Goal: Task Accomplishment & Management: Complete application form

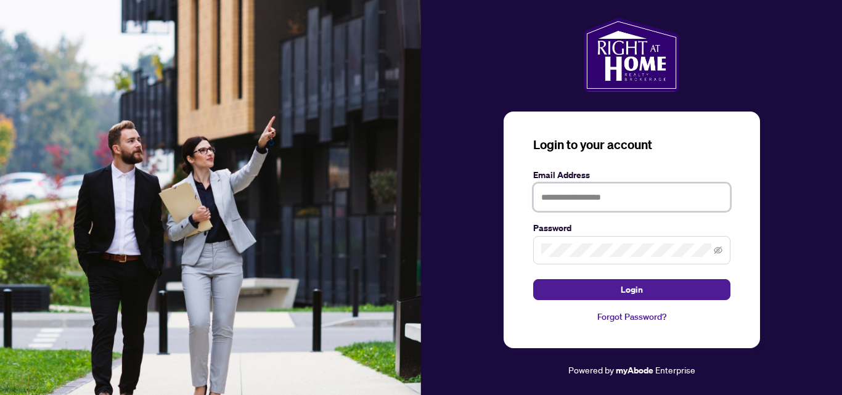
type input "**********"
click at [628, 258] on span at bounding box center [631, 250] width 197 height 28
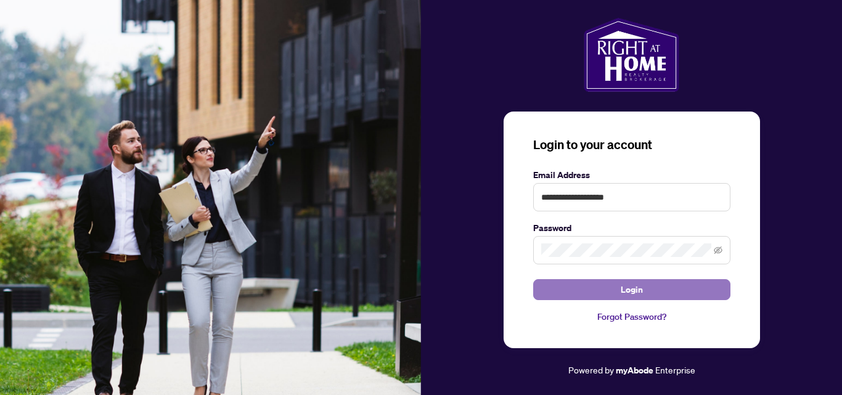
click at [647, 287] on button "Login" at bounding box center [631, 289] width 197 height 21
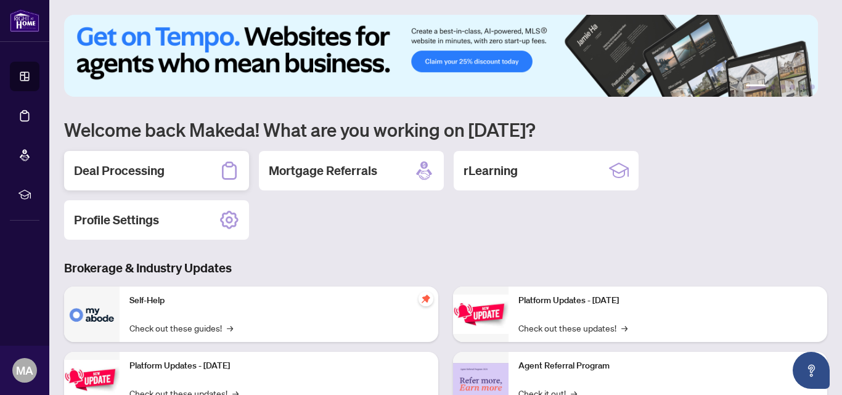
click at [131, 171] on h2 "Deal Processing" at bounding box center [119, 170] width 91 height 17
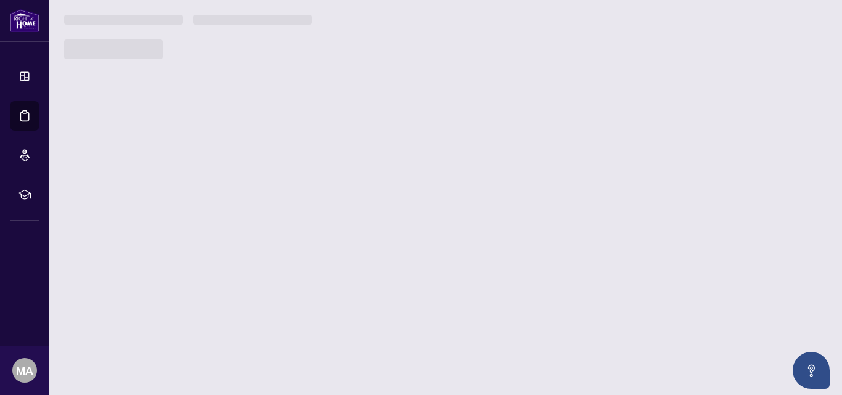
click at [131, 171] on main "1 2 3 4 5 6 Welcome back Makeda! What are you working on [DATE]? Deal Processin…" at bounding box center [445, 197] width 793 height 395
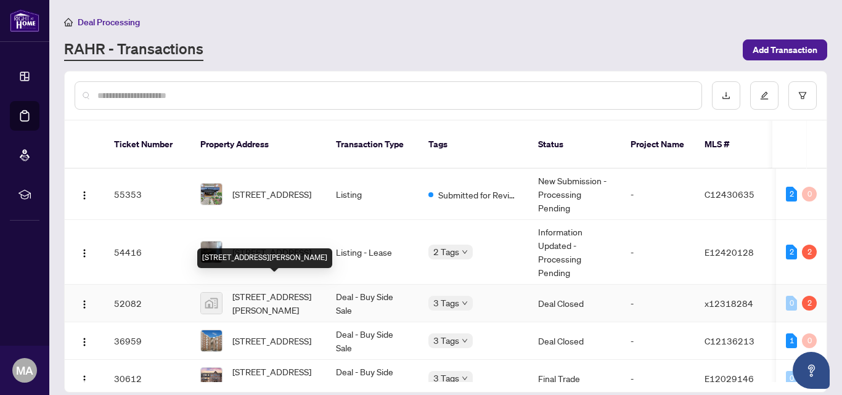
click at [277, 290] on span "[STREET_ADDRESS][PERSON_NAME]" at bounding box center [274, 303] width 84 height 27
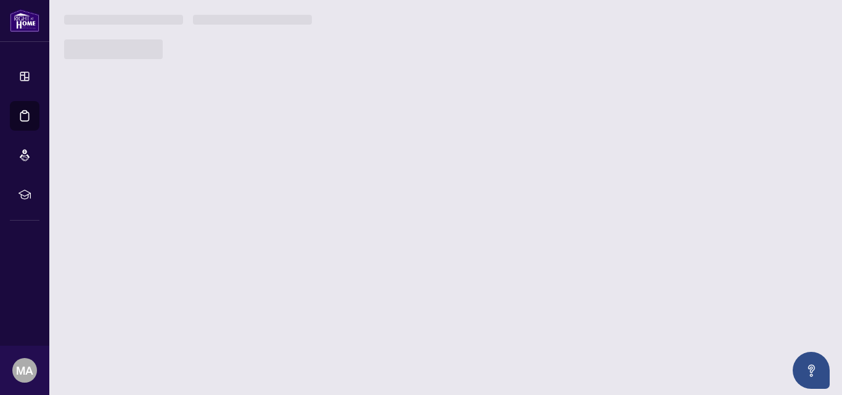
click at [277, 289] on main "Deal Processing [PERSON_NAME] - Transactions Add Transaction Ticket Number Prop…" at bounding box center [445, 197] width 793 height 395
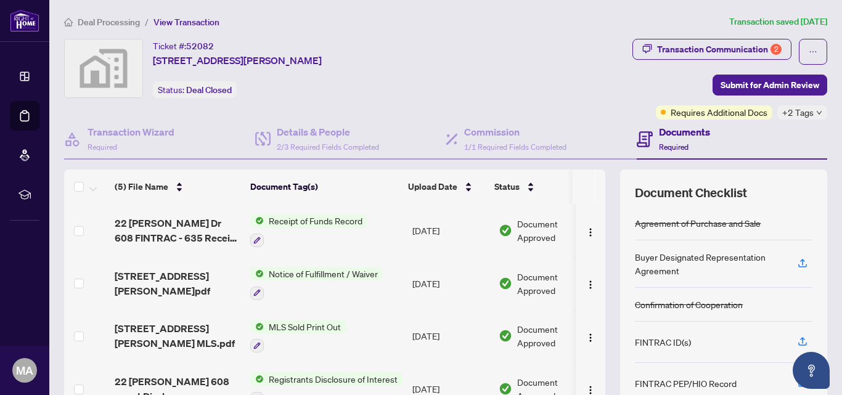
click at [463, 59] on div "Ticket #: 52082 [STREET_ADDRESS][PERSON_NAME] Status: Deal Closed" at bounding box center [269, 68] width 411 height 59
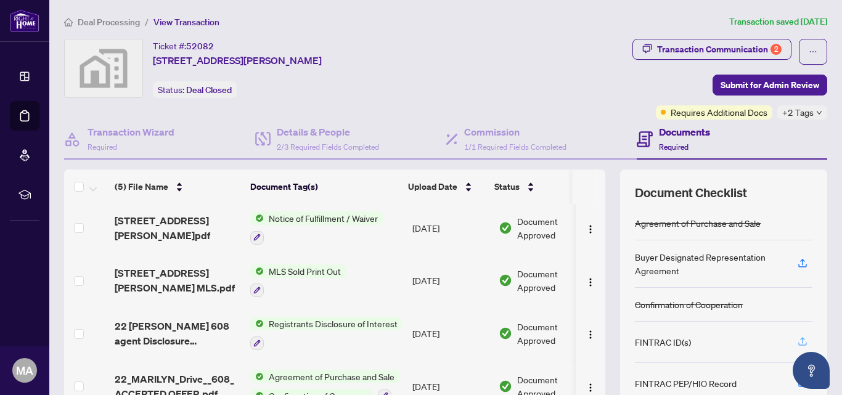
click at [797, 340] on icon "button" at bounding box center [802, 341] width 11 height 11
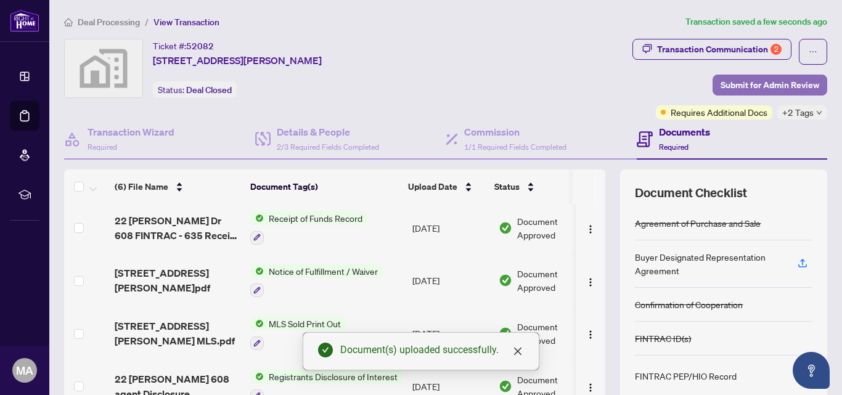
click at [748, 81] on span "Submit for Admin Review" at bounding box center [770, 85] width 99 height 20
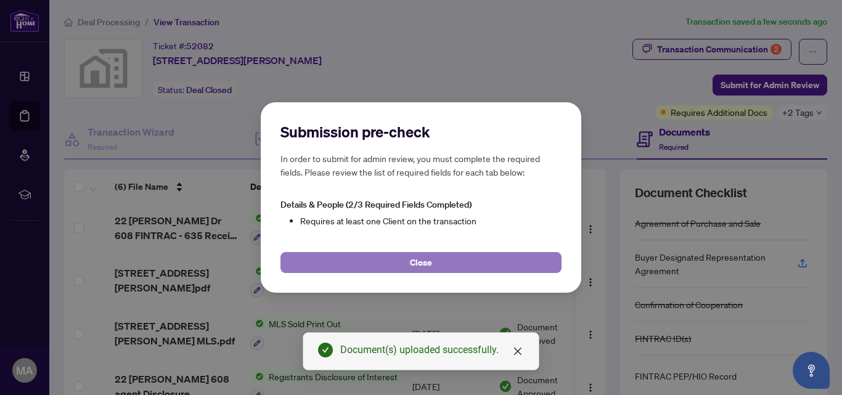
click at [405, 265] on button "Close" at bounding box center [421, 262] width 281 height 21
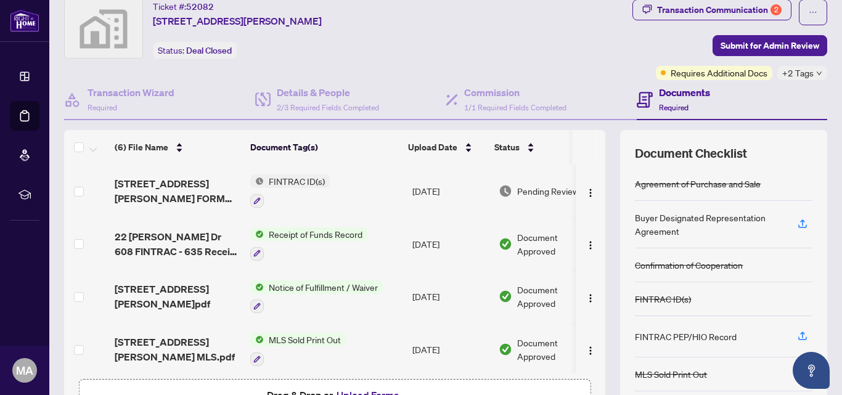
scroll to position [0, 0]
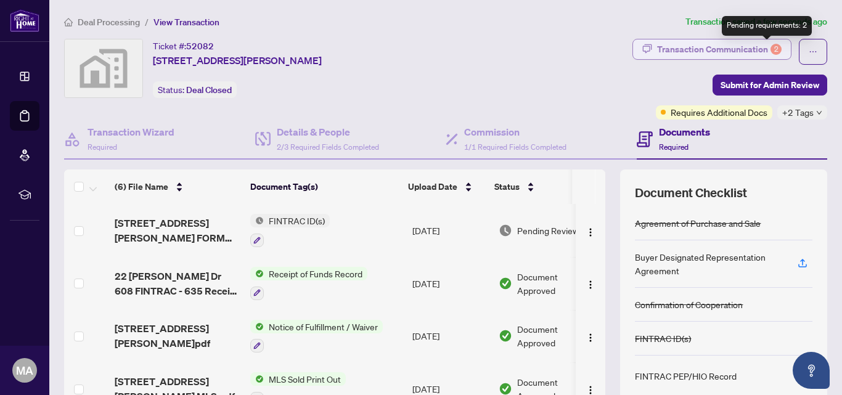
click at [771, 47] on div "2" at bounding box center [776, 49] width 11 height 11
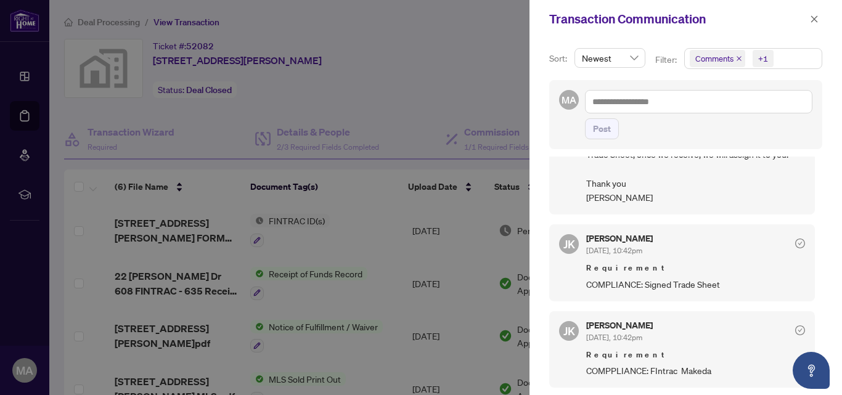
scroll to position [125, 0]
click at [796, 245] on icon "check-circle" at bounding box center [801, 244] width 10 height 10
click at [601, 255] on span "[DATE], 10:42pm" at bounding box center [614, 250] width 56 height 9
click at [569, 249] on span "JK" at bounding box center [570, 244] width 12 height 17
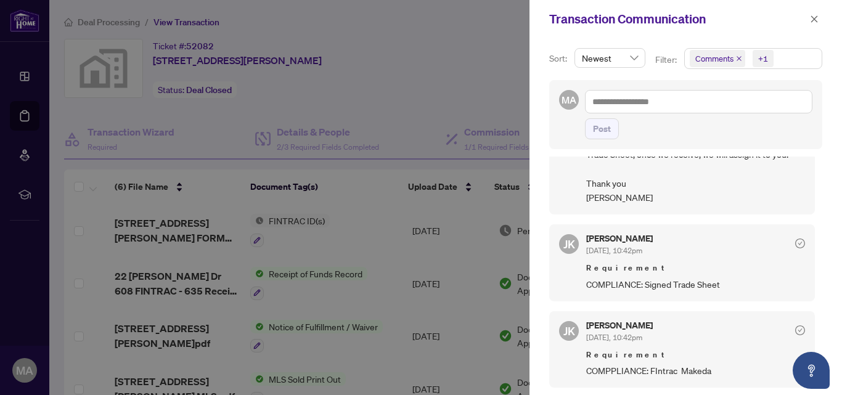
click at [485, 82] on div at bounding box center [421, 197] width 842 height 395
click at [760, 59] on div "+1" at bounding box center [764, 58] width 10 height 12
click at [762, 133] on span "Requirements" at bounding box center [758, 127] width 109 height 15
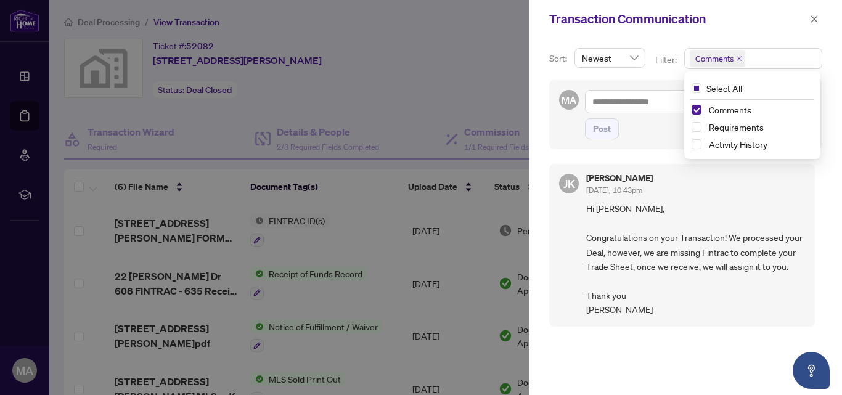
scroll to position [2, 0]
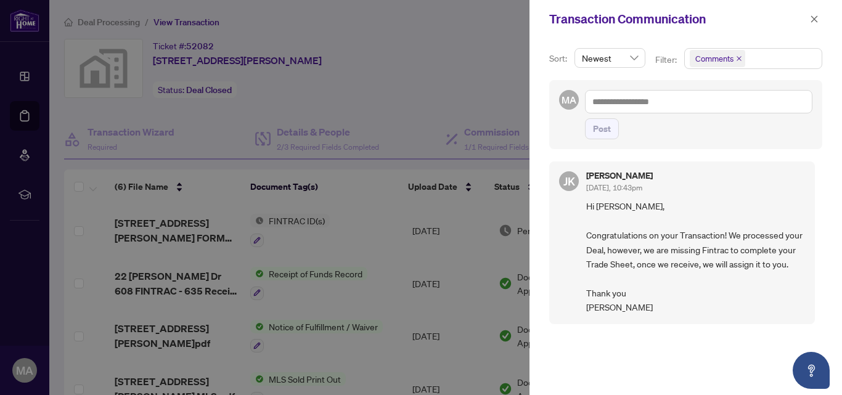
click at [496, 47] on div at bounding box center [421, 197] width 842 height 395
click at [818, 19] on icon "close" at bounding box center [814, 19] width 9 height 9
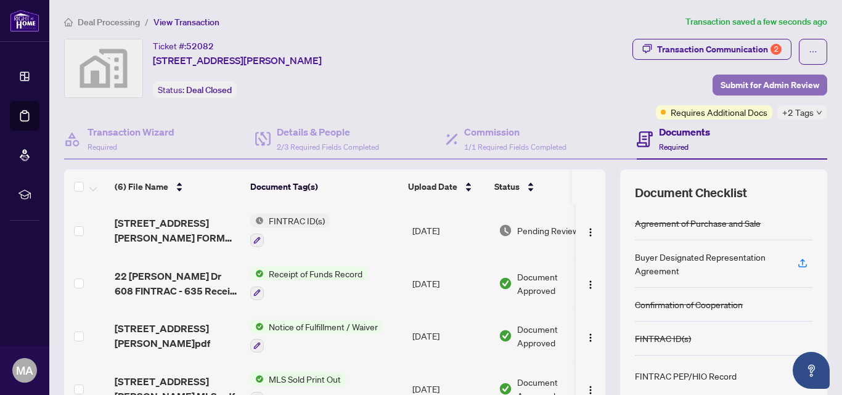
click at [760, 82] on span "Submit for Admin Review" at bounding box center [770, 85] width 99 height 20
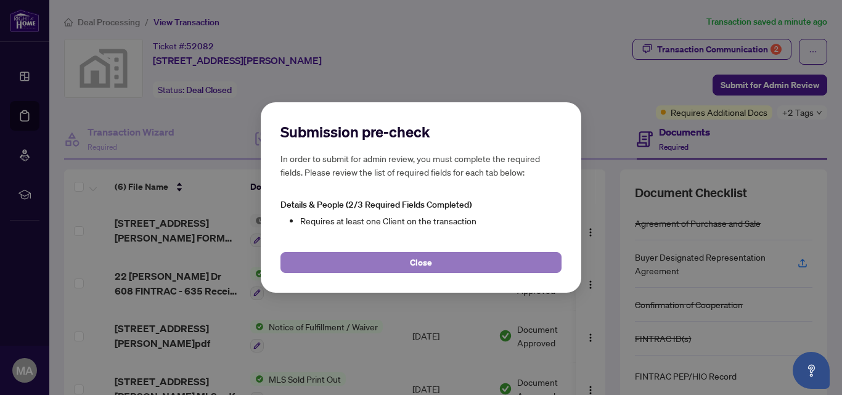
click at [456, 261] on button "Close" at bounding box center [421, 262] width 281 height 21
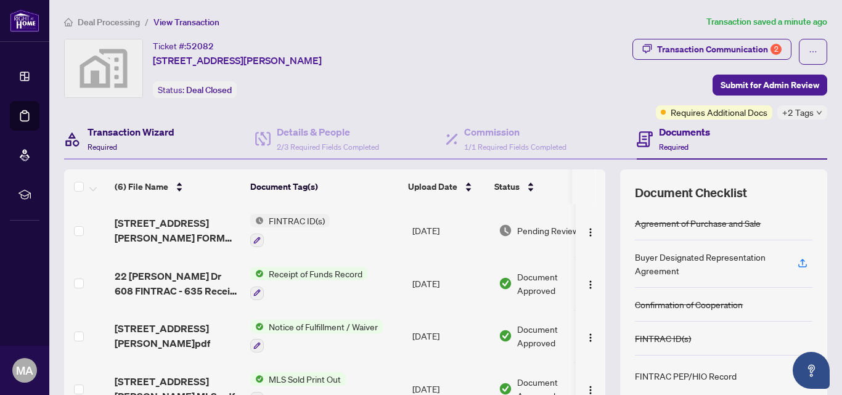
click at [163, 133] on h4 "Transaction Wizard" at bounding box center [131, 132] width 87 height 15
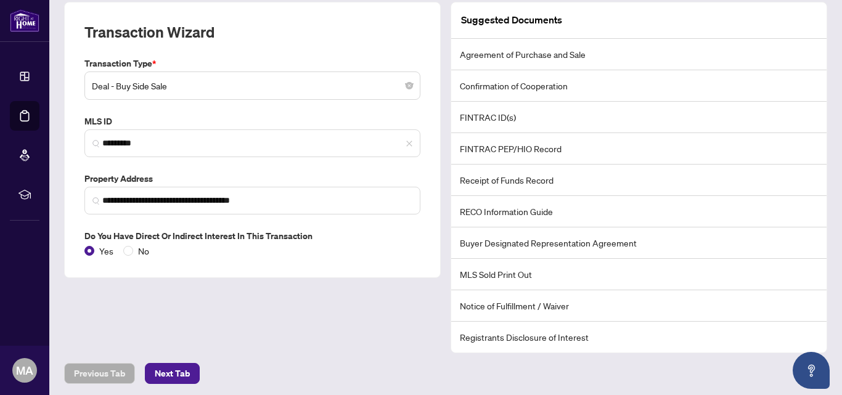
scroll to position [170, 0]
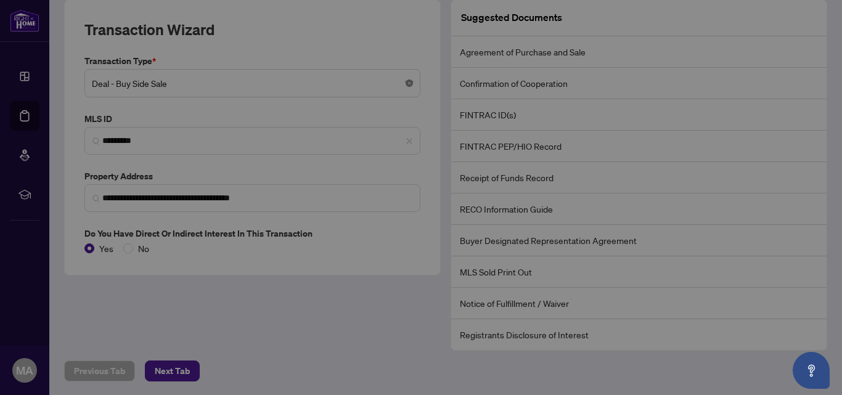
click at [405, 83] on body "**********" at bounding box center [421, 197] width 842 height 395
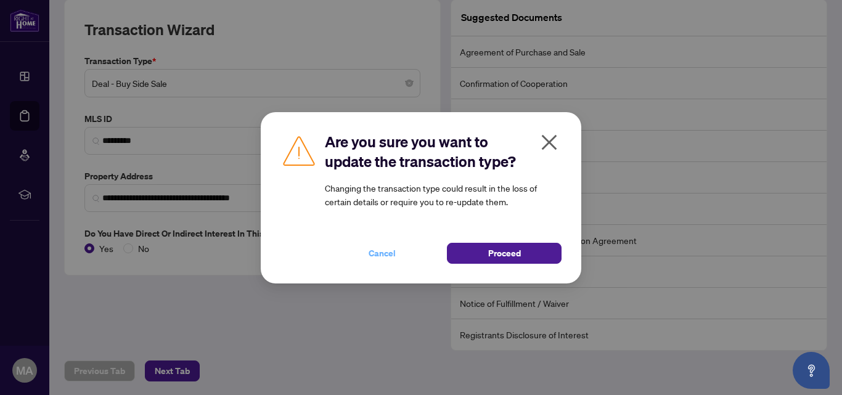
click at [384, 257] on span "Cancel" at bounding box center [382, 254] width 27 height 20
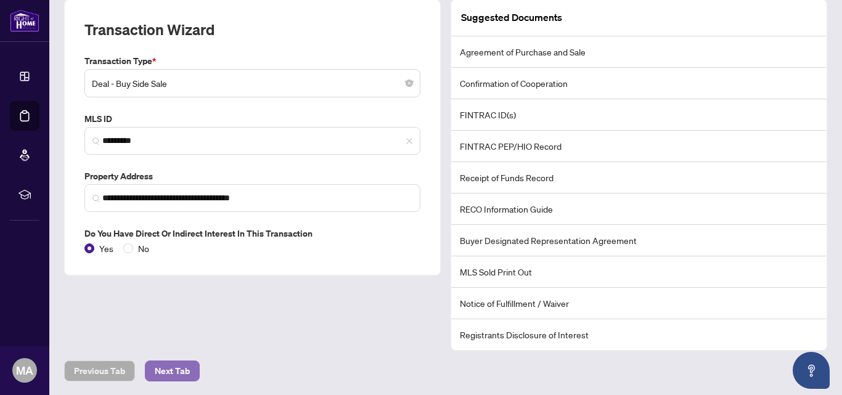
click at [177, 364] on span "Next Tab" at bounding box center [172, 371] width 35 height 20
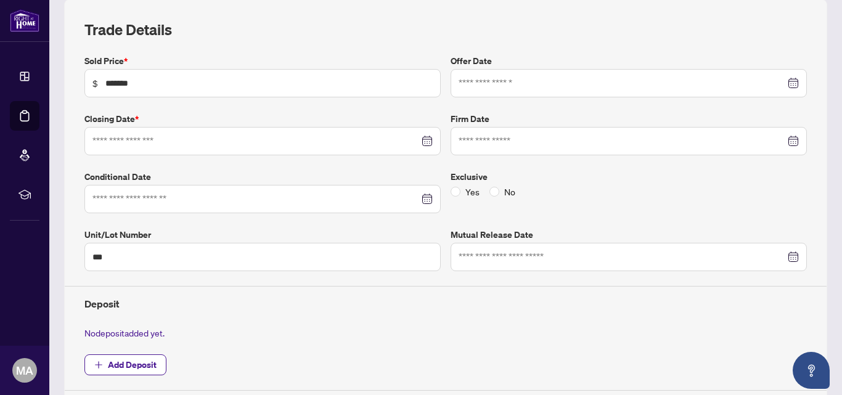
type input "**********"
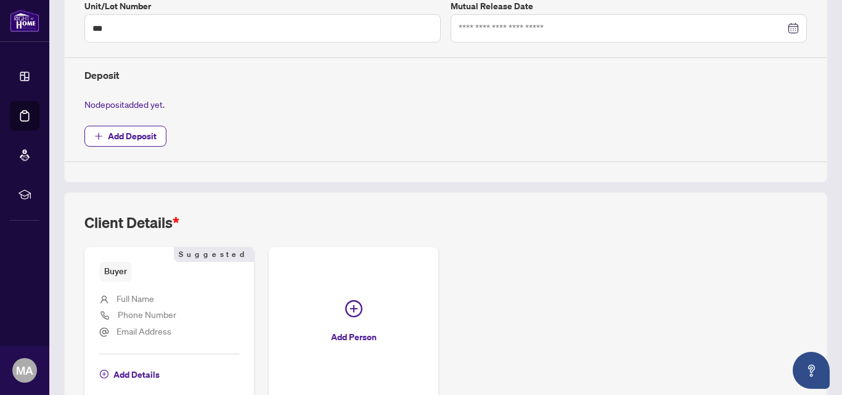
scroll to position [469, 0]
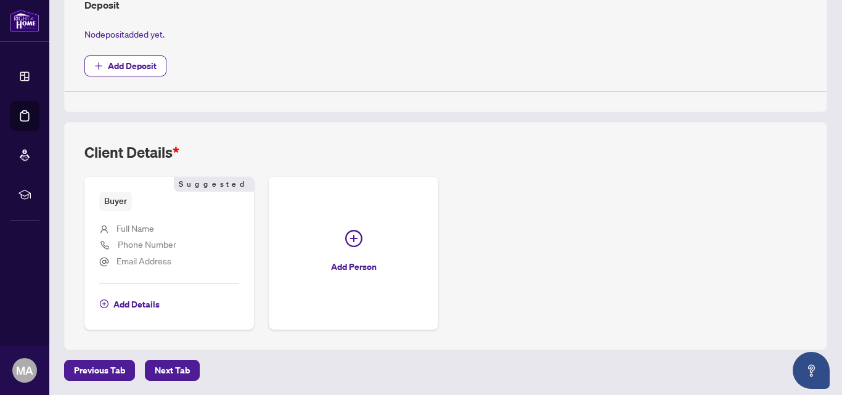
click at [158, 229] on li "Full Name" at bounding box center [169, 229] width 140 height 16
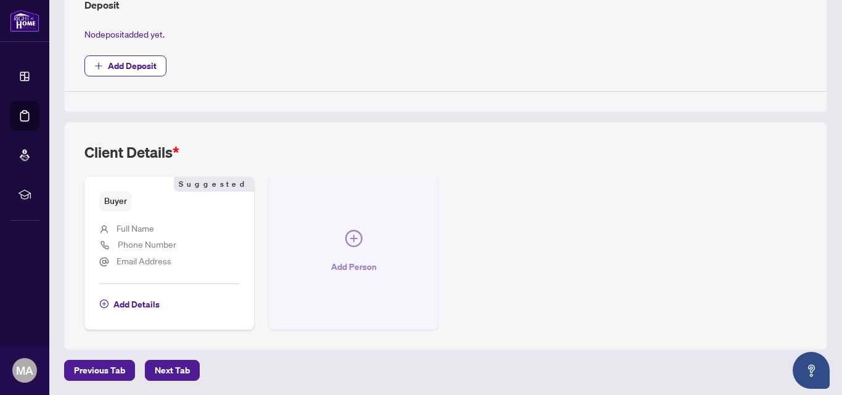
click at [348, 241] on icon "plus-circle" at bounding box center [353, 238] width 17 height 17
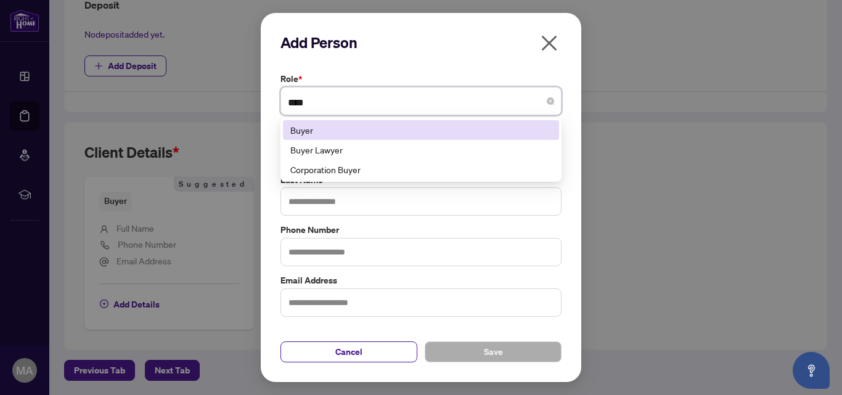
type input "*****"
click at [325, 132] on div "Buyer" at bounding box center [420, 130] width 261 height 14
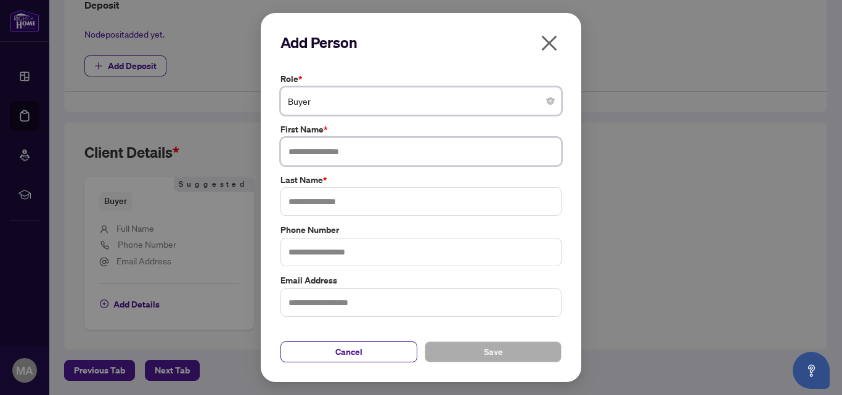
click at [437, 158] on input "text" at bounding box center [421, 152] width 281 height 28
type input "******"
click at [342, 200] on input "text" at bounding box center [421, 201] width 281 height 28
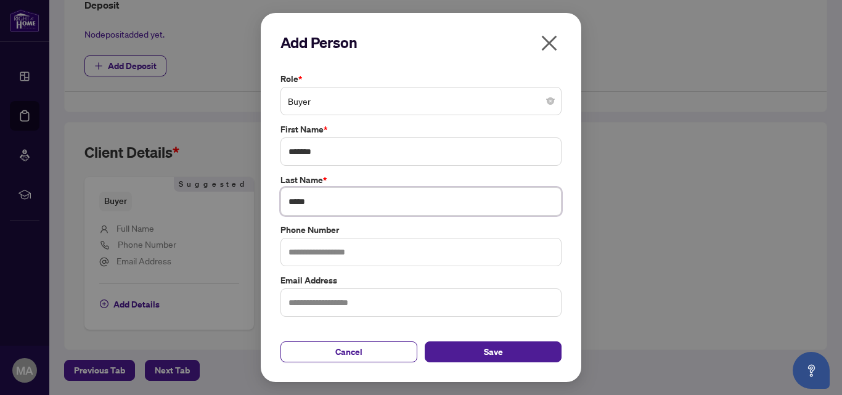
type input "*****"
click at [400, 264] on input "text" at bounding box center [421, 252] width 281 height 28
type input "**********"
click at [363, 306] on input "text" at bounding box center [421, 303] width 281 height 28
type input "*"
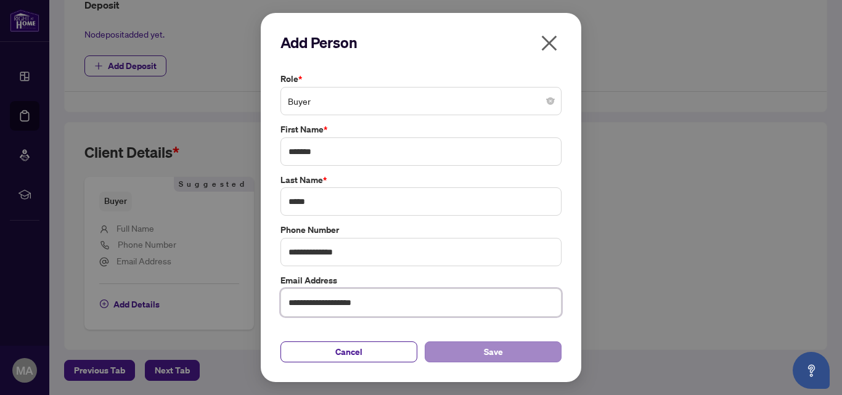
type input "**********"
click at [512, 353] on button "Save" at bounding box center [493, 352] width 137 height 21
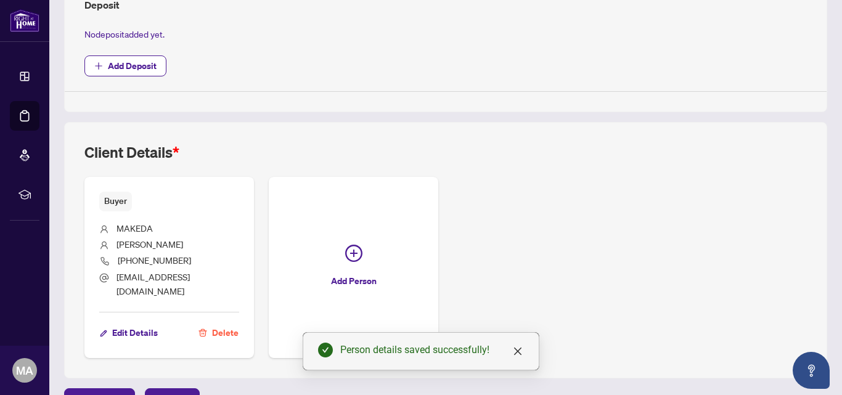
scroll to position [485, 0]
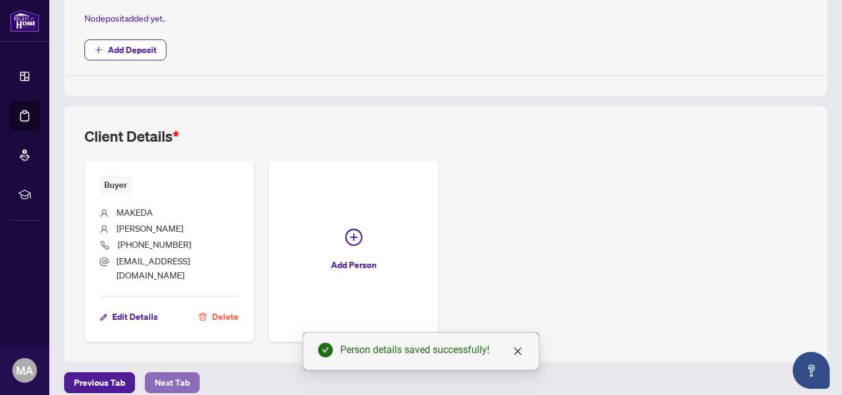
click at [171, 373] on span "Next Tab" at bounding box center [172, 383] width 35 height 20
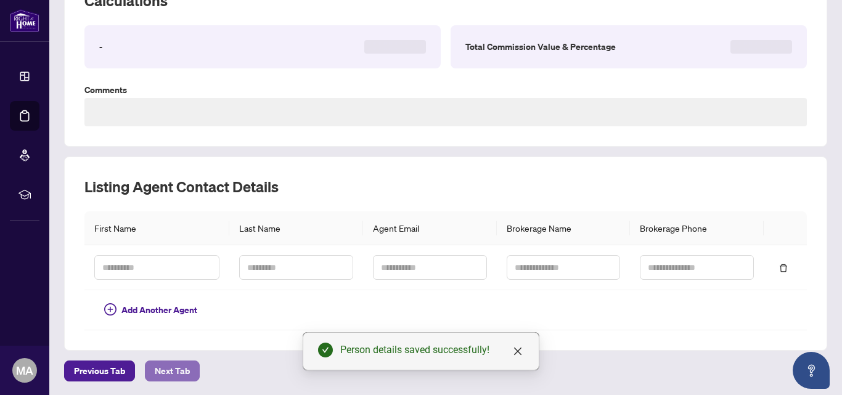
type textarea "**********"
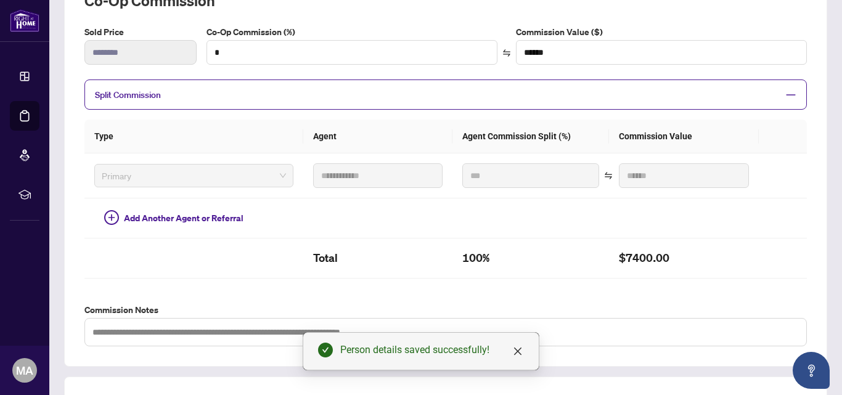
scroll to position [419, 0]
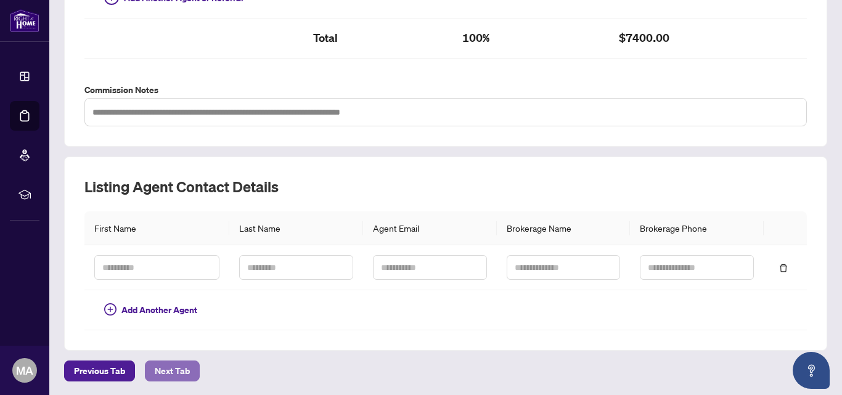
click at [168, 371] on span "Next Tab" at bounding box center [172, 371] width 35 height 20
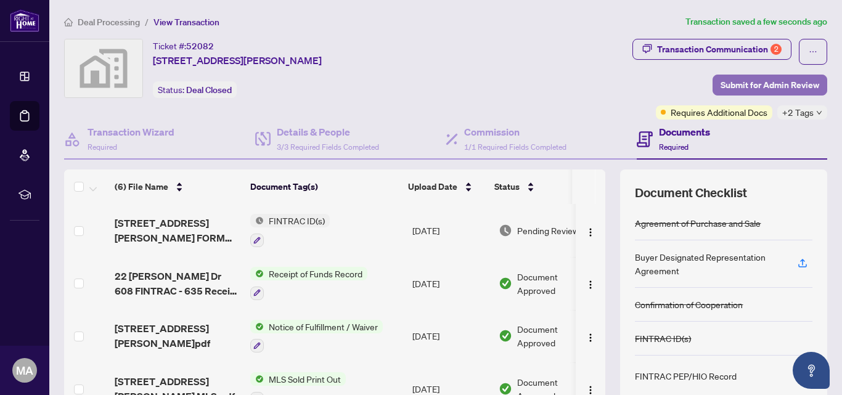
click at [768, 80] on span "Submit for Admin Review" at bounding box center [770, 85] width 99 height 20
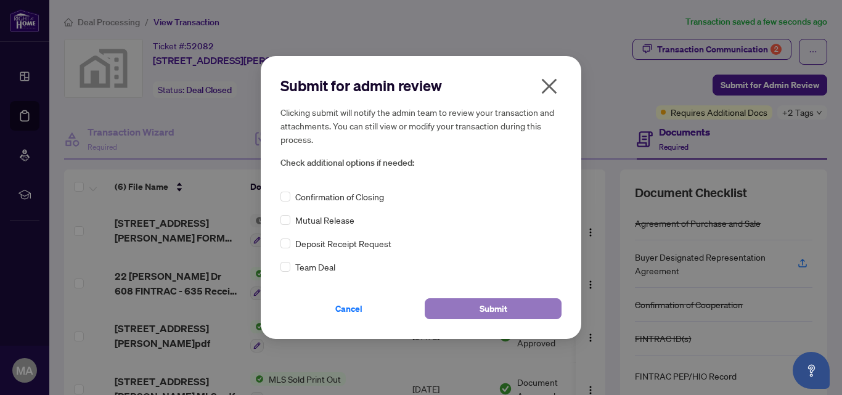
click at [490, 311] on span "Submit" at bounding box center [494, 309] width 28 height 20
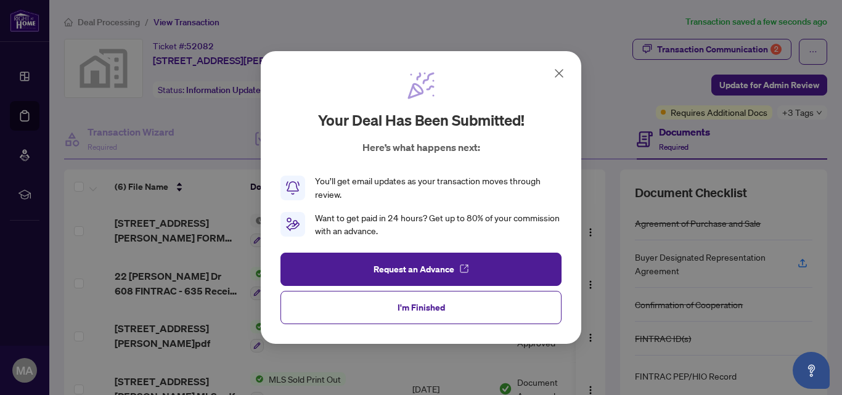
click at [490, 311] on button "I'm Finished" at bounding box center [421, 307] width 281 height 33
click at [494, 311] on td "Document Approved" at bounding box center [546, 336] width 105 height 53
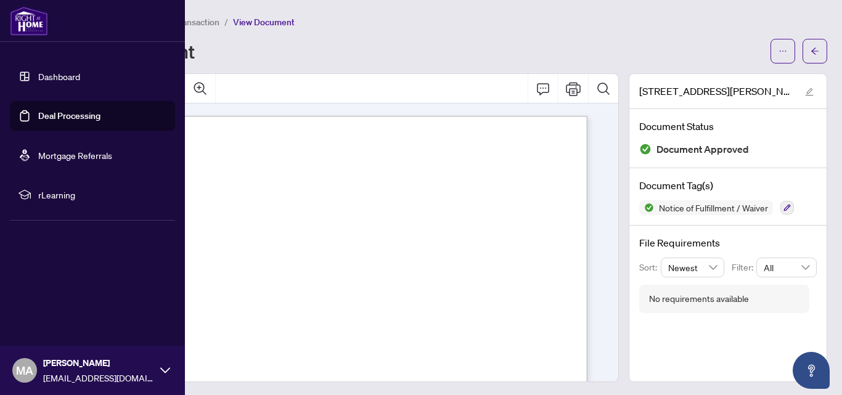
click at [52, 74] on link "Dashboard" at bounding box center [59, 76] width 42 height 11
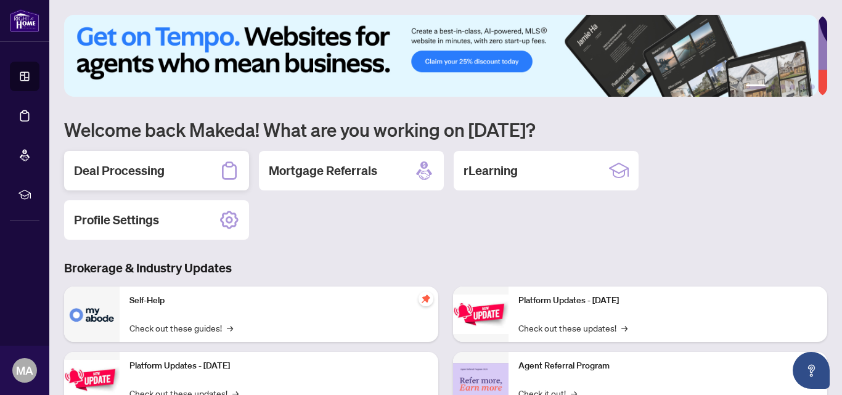
click at [127, 171] on h2 "Deal Processing" at bounding box center [119, 170] width 91 height 17
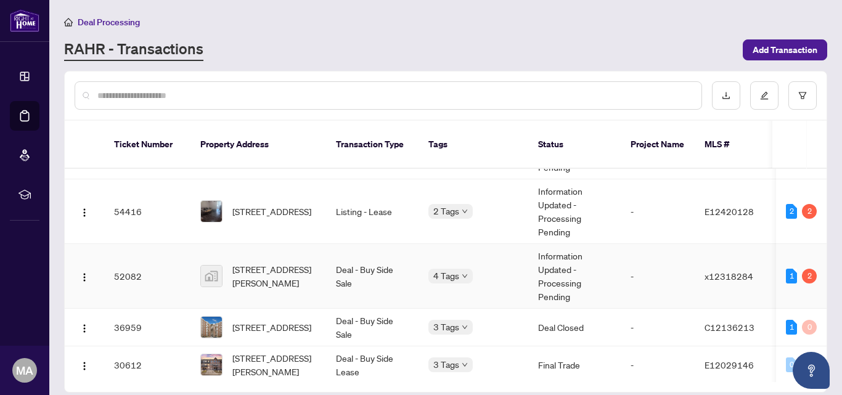
scroll to position [46, 0]
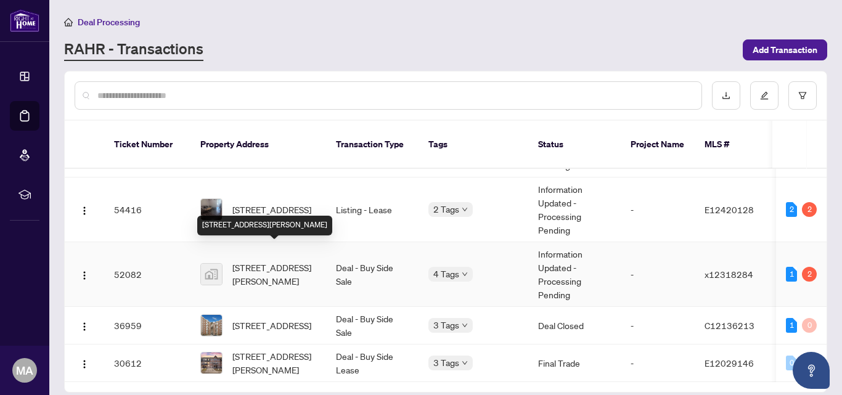
click at [275, 261] on span "[STREET_ADDRESS][PERSON_NAME]" at bounding box center [274, 274] width 84 height 27
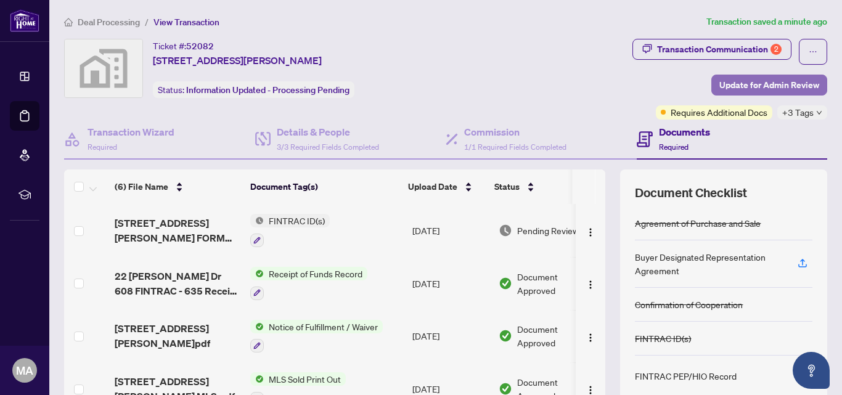
click at [739, 84] on span "Update for Admin Review" at bounding box center [770, 85] width 100 height 20
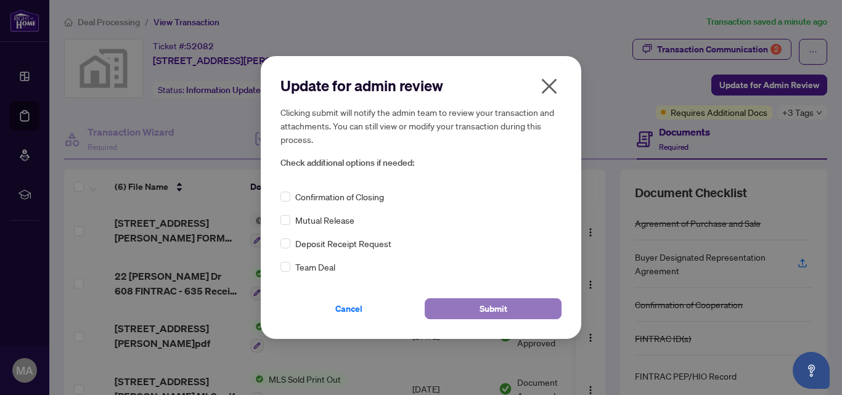
click at [507, 310] on button "Submit" at bounding box center [493, 308] width 137 height 21
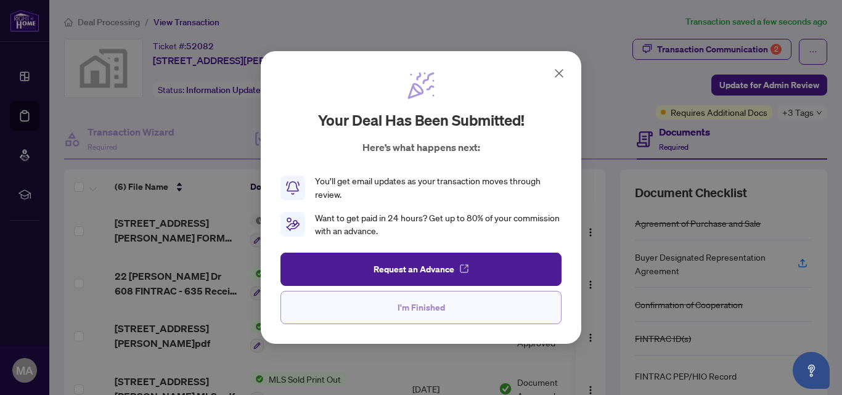
click at [406, 311] on span "I'm Finished" at bounding box center [421, 308] width 47 height 20
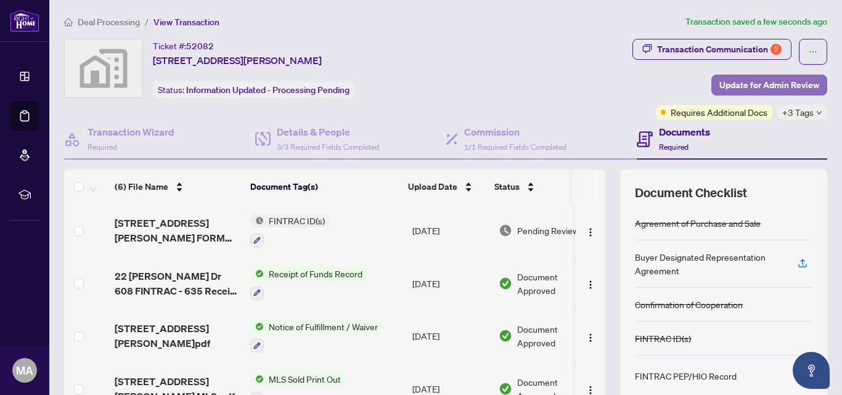
click at [752, 86] on span "Update for Admin Review" at bounding box center [770, 85] width 100 height 20
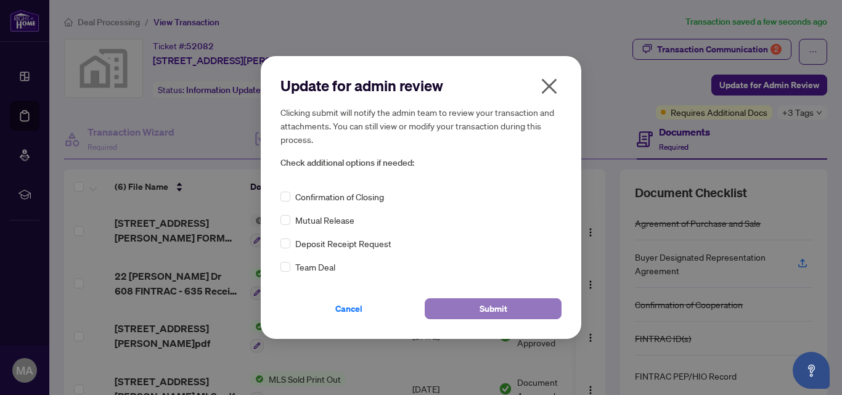
click at [491, 309] on span "Submit" at bounding box center [494, 309] width 28 height 20
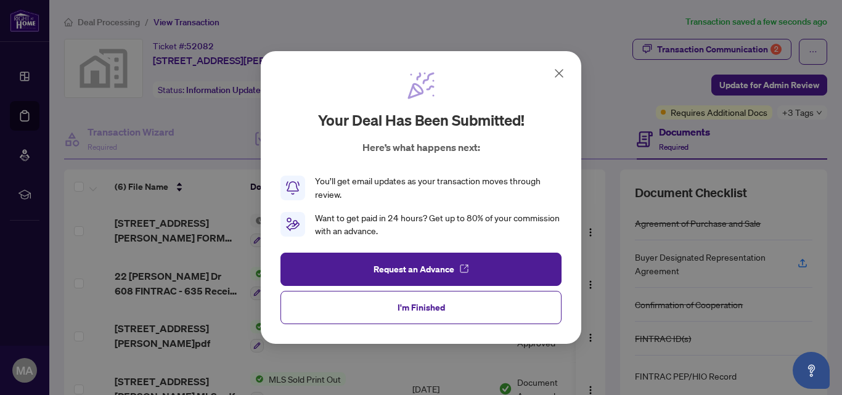
click at [292, 184] on icon at bounding box center [293, 188] width 15 height 15
click at [512, 307] on button "I'm Finished" at bounding box center [421, 307] width 281 height 33
